Goal: Check status: Check status

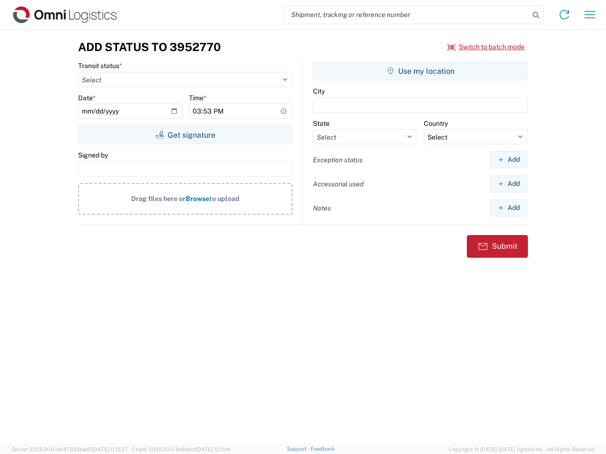
click at [407, 15] on input "search" at bounding box center [406, 15] width 245 height 18
click at [536, 15] on icon at bounding box center [535, 15] width 13 height 13
click at [564, 15] on icon at bounding box center [564, 14] width 15 height 15
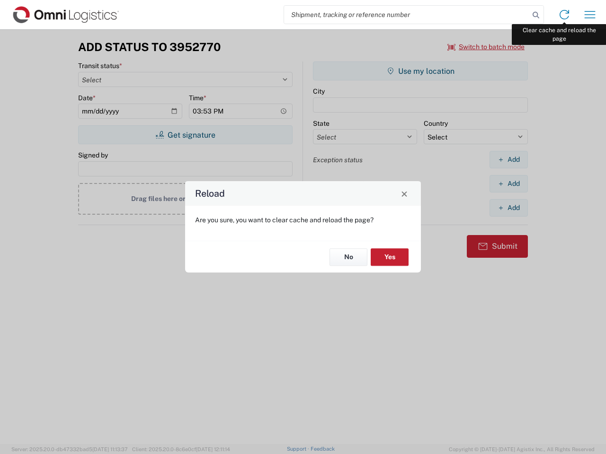
click at [590, 15] on div "Reload Are you sure, you want to clear cache and reload the page? No Yes" at bounding box center [303, 227] width 606 height 454
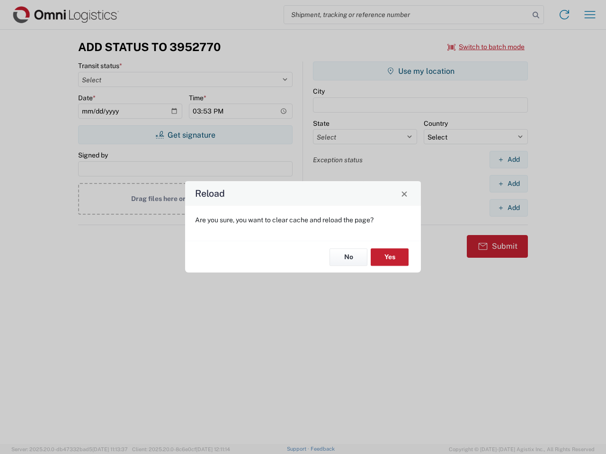
click at [486, 47] on div "Reload Are you sure, you want to clear cache and reload the page? No Yes" at bounding box center [303, 227] width 606 height 454
click at [185, 135] on div "Reload Are you sure, you want to clear cache and reload the page? No Yes" at bounding box center [303, 227] width 606 height 454
click at [420, 71] on div "Reload Are you sure, you want to clear cache and reload the page? No Yes" at bounding box center [303, 227] width 606 height 454
click at [508, 159] on div "Reload Are you sure, you want to clear cache and reload the page? No Yes" at bounding box center [303, 227] width 606 height 454
click at [508, 184] on div "Reload Are you sure, you want to clear cache and reload the page? No Yes" at bounding box center [303, 227] width 606 height 454
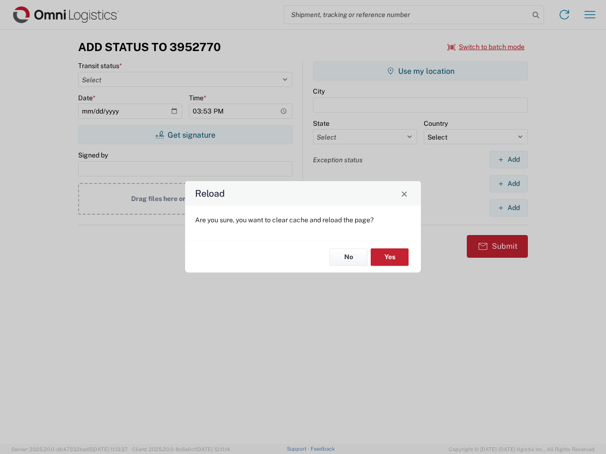
click at [508, 208] on div "Reload Are you sure, you want to clear cache and reload the page? No Yes" at bounding box center [303, 227] width 606 height 454
